Goal: Information Seeking & Learning: Learn about a topic

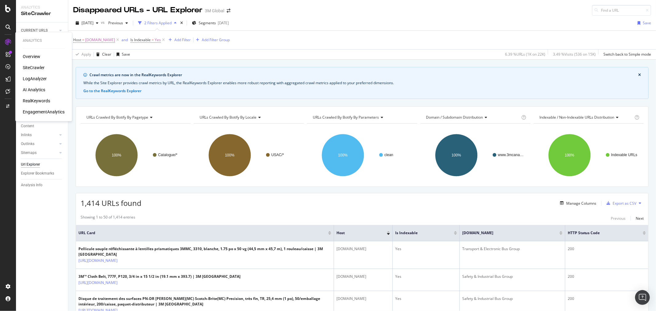
click at [34, 68] on div "SiteCrawler" at bounding box center [34, 68] width 22 height 6
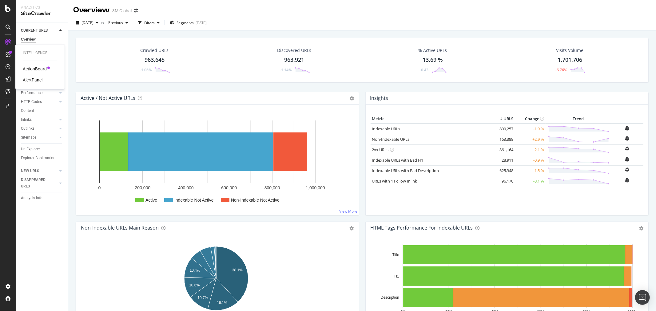
click at [33, 69] on div "ActionBoard" at bounding box center [35, 69] width 24 height 6
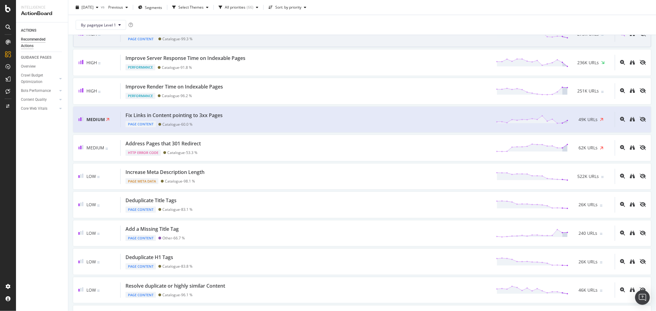
scroll to position [205, 0]
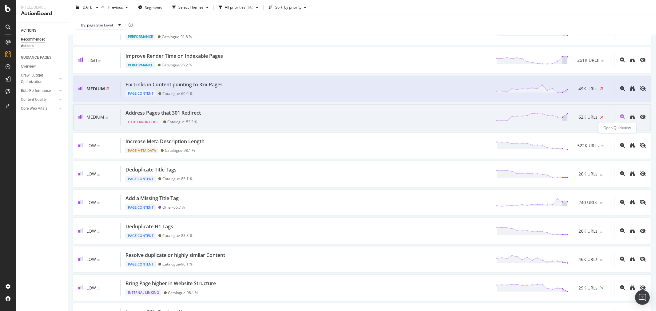
click at [620, 116] on icon "magnifying-glass-plus" at bounding box center [622, 116] width 5 height 5
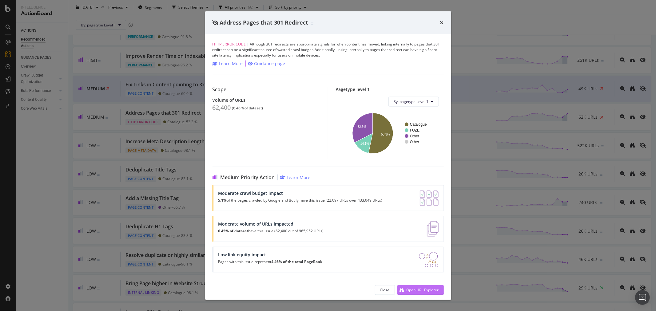
click at [432, 289] on div "Open URL Explorer" at bounding box center [423, 290] width 32 height 5
click at [444, 20] on div "Address Pages that 301 Redirect" at bounding box center [328, 22] width 246 height 23
click at [441, 22] on icon "times" at bounding box center [442, 22] width 4 height 5
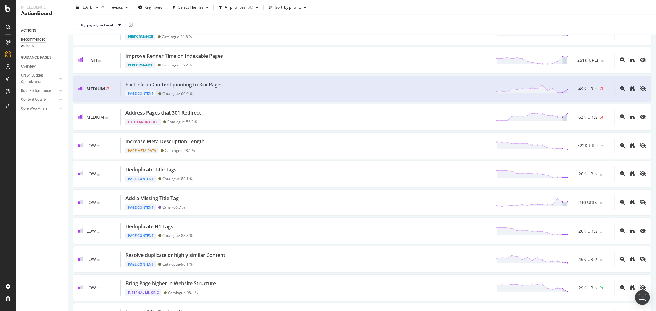
click at [441, 22] on div "By: pagetype Level 1" at bounding box center [362, 25] width 578 height 20
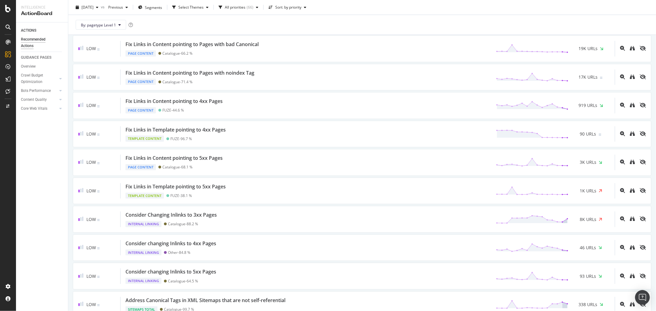
scroll to position [923, 0]
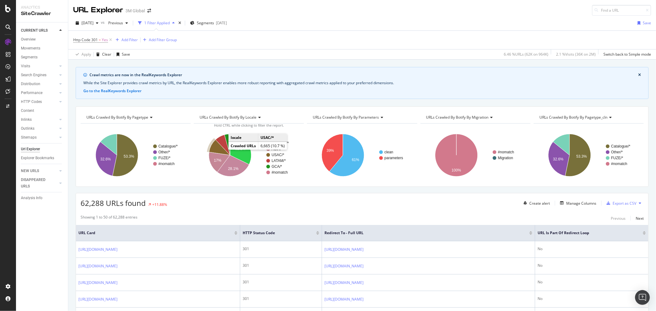
click at [217, 146] on icon "A chart." at bounding box center [219, 147] width 21 height 15
